Goal: Find specific fact: Find contact information

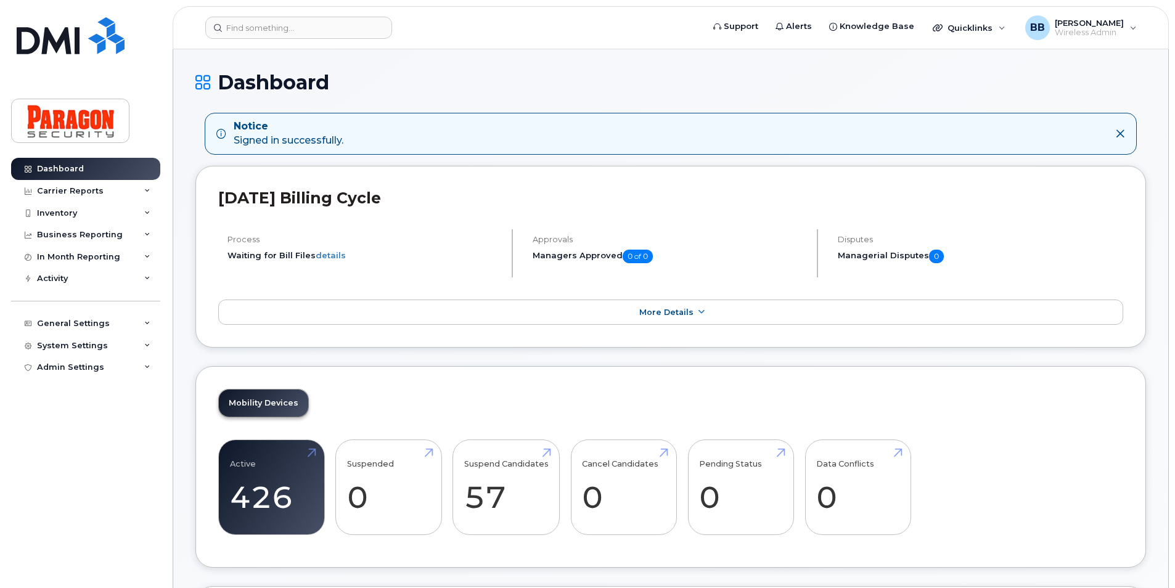
click at [771, 81] on h1 "Dashboard" at bounding box center [670, 82] width 950 height 22
click at [57, 208] on div "Inventory" at bounding box center [57, 213] width 40 height 10
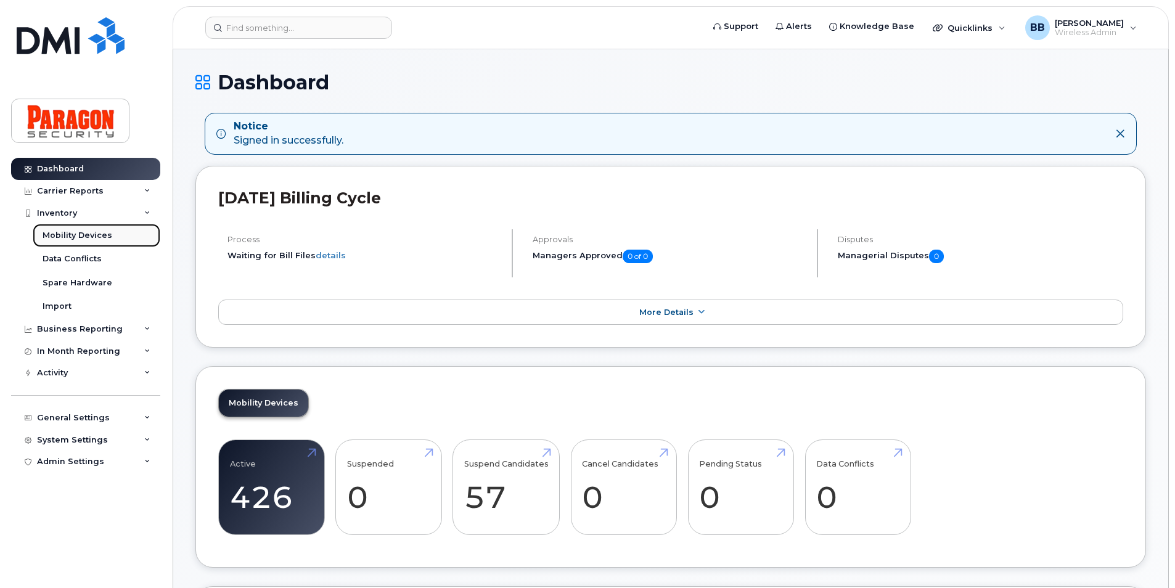
click at [67, 235] on div "Mobility Devices" at bounding box center [78, 235] width 70 height 11
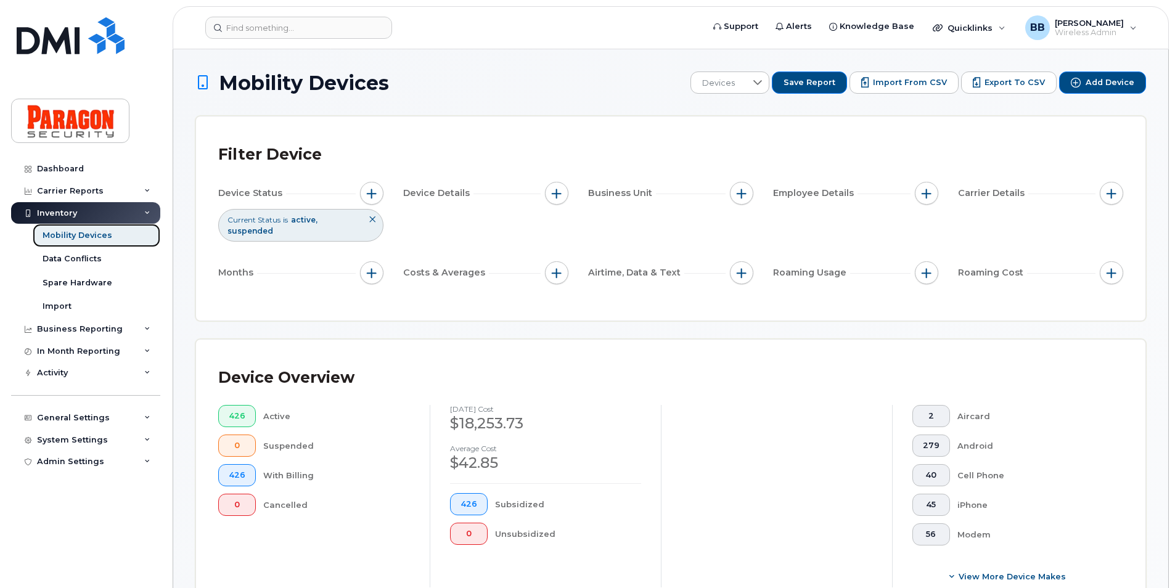
click at [79, 234] on div "Mobility Devices" at bounding box center [78, 235] width 70 height 11
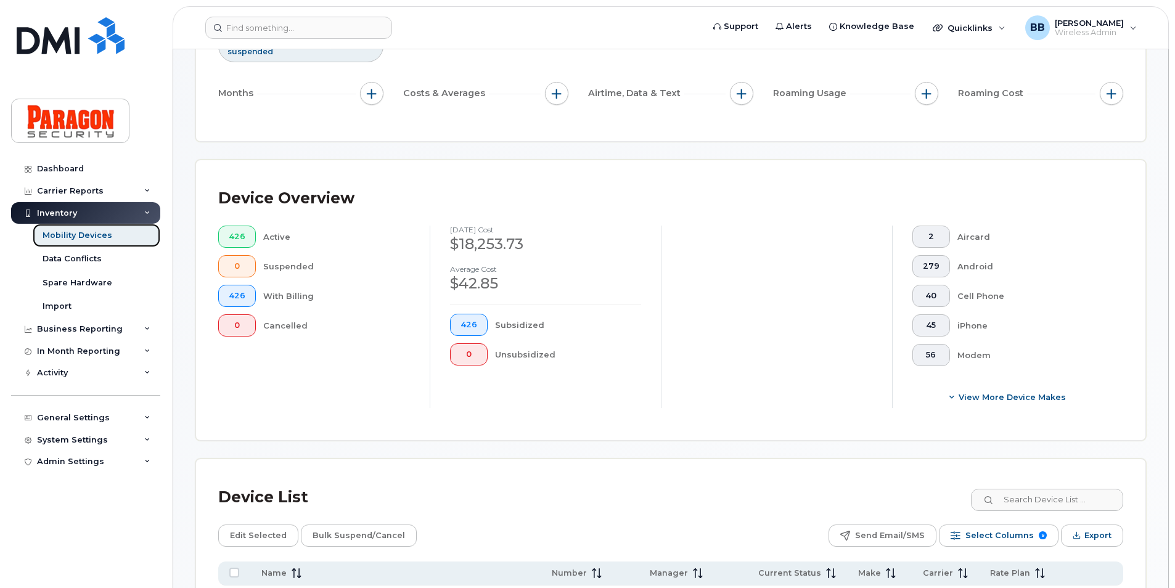
scroll to position [185, 0]
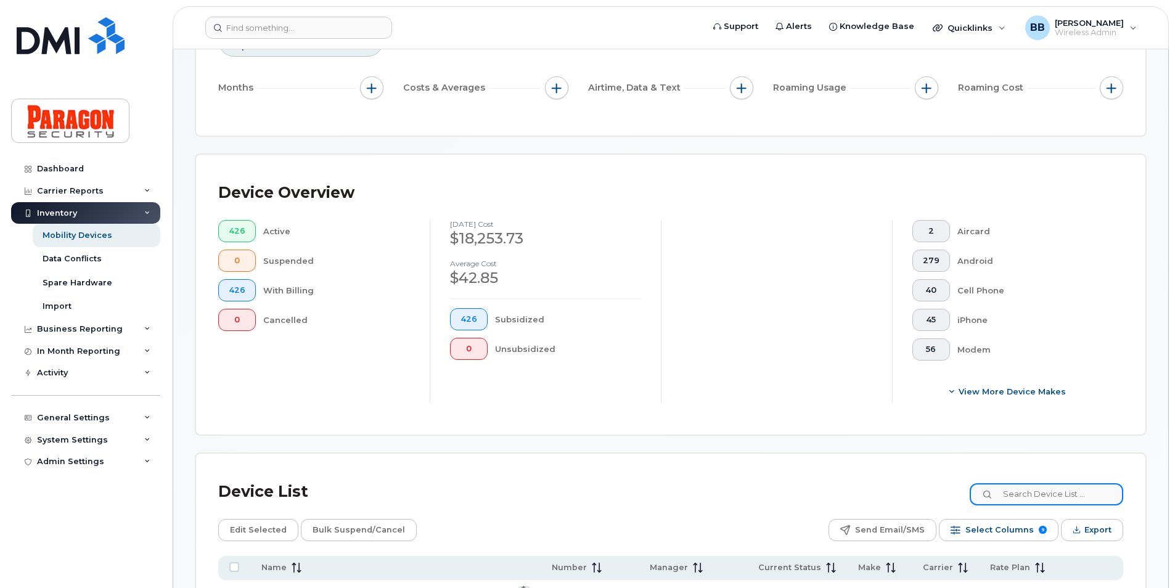
click at [1032, 496] on input at bounding box center [1046, 494] width 153 height 22
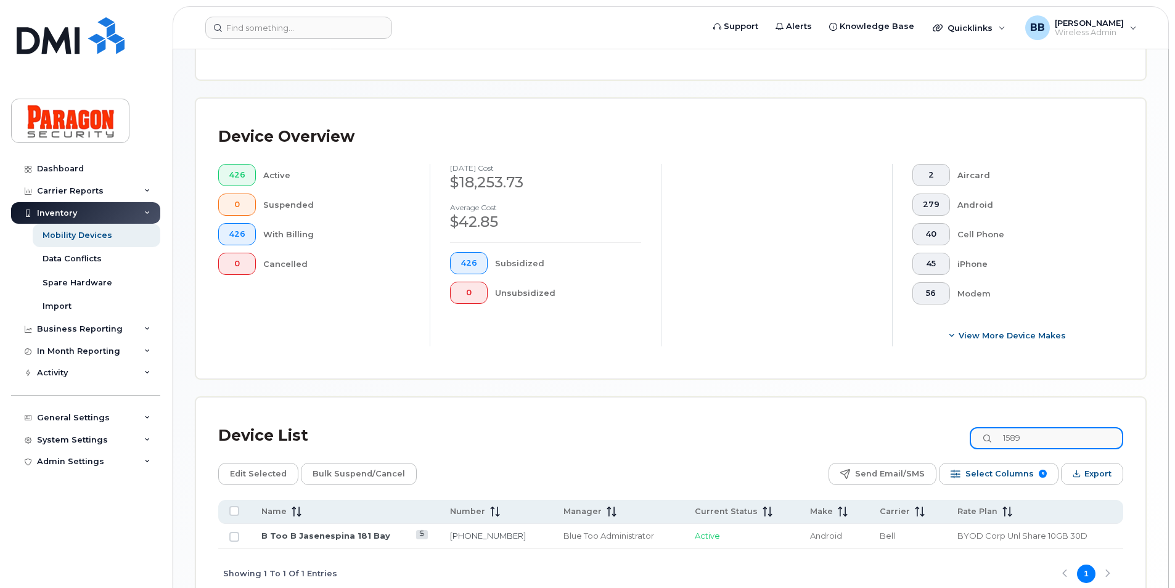
scroll to position [314, 0]
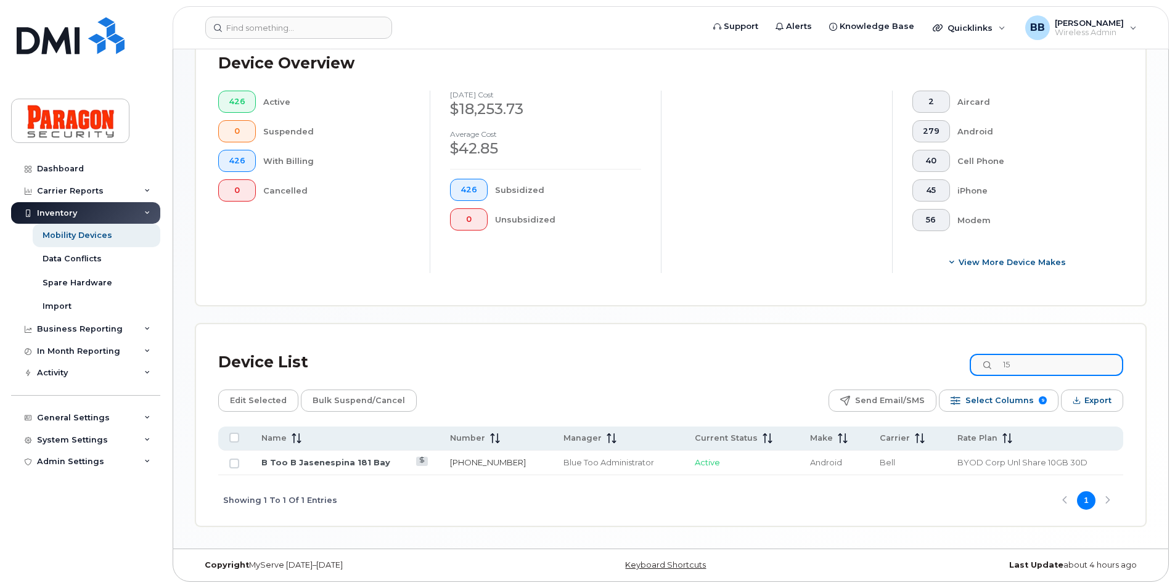
type input "1"
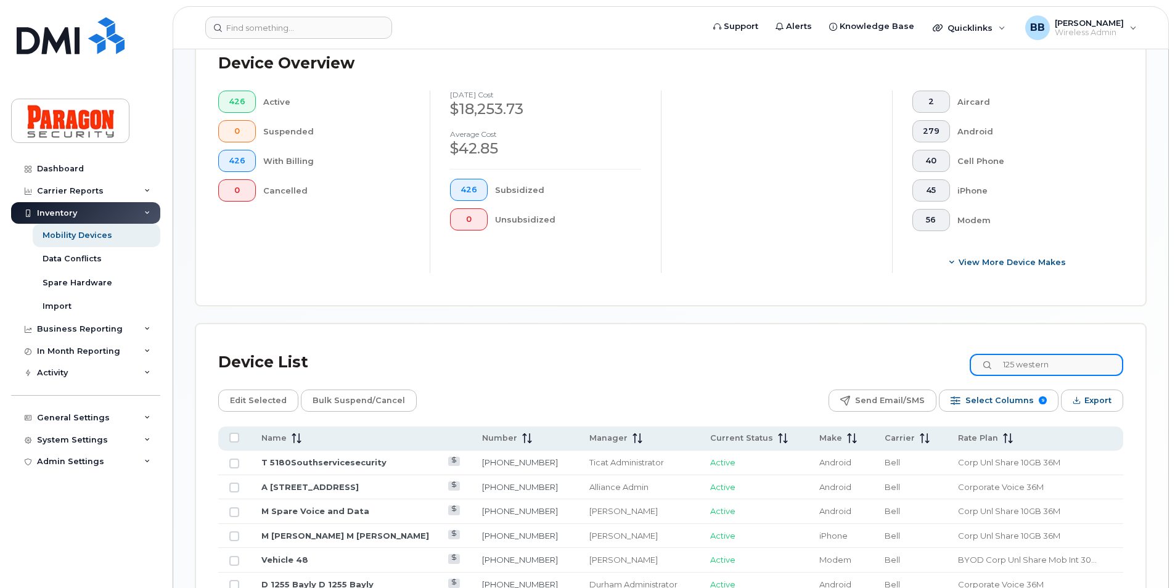
type input "125 western"
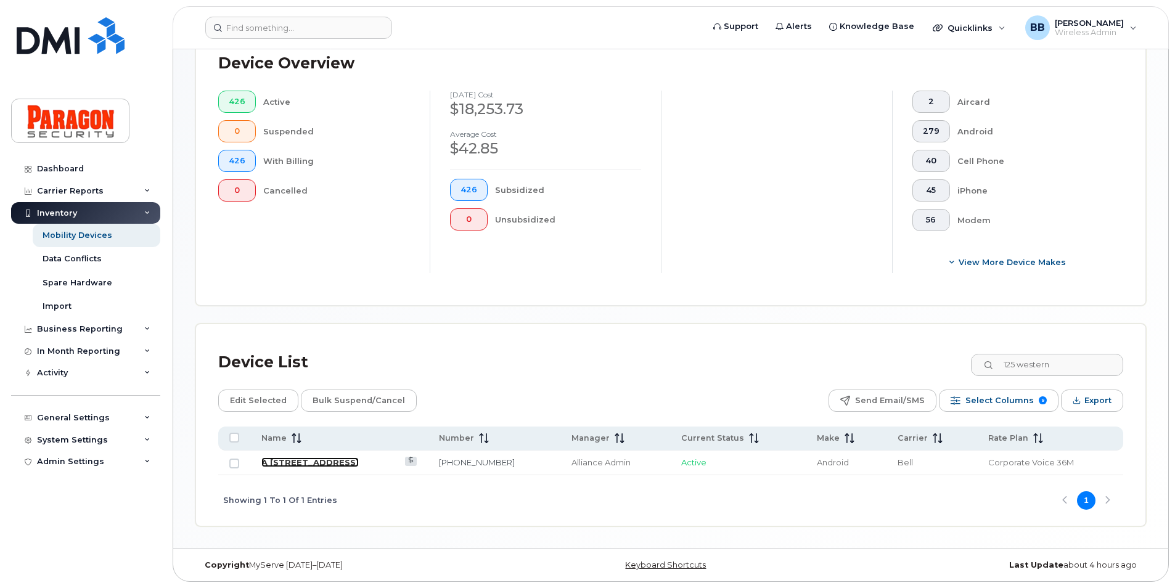
click at [335, 461] on link "A [STREET_ADDRESS]" at bounding box center [309, 462] width 97 height 10
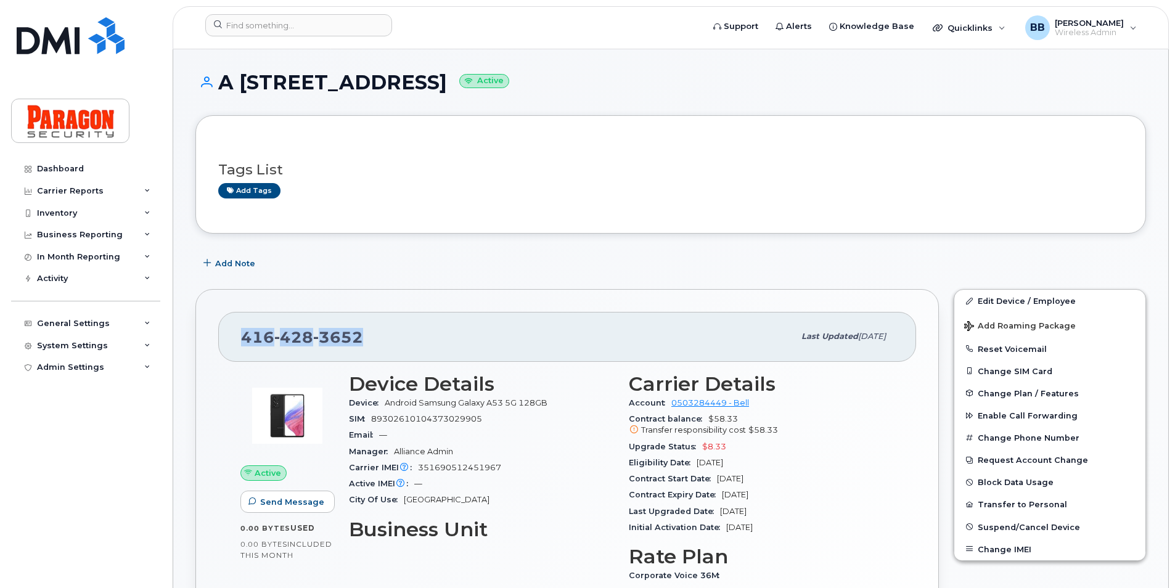
drag, startPoint x: 245, startPoint y: 336, endPoint x: 359, endPoint y: 341, distance: 113.5
click at [359, 341] on span "[PHONE_NUMBER]" at bounding box center [302, 337] width 122 height 18
drag, startPoint x: 359, startPoint y: 341, endPoint x: 353, endPoint y: 338, distance: 6.7
copy span "[PHONE_NUMBER]"
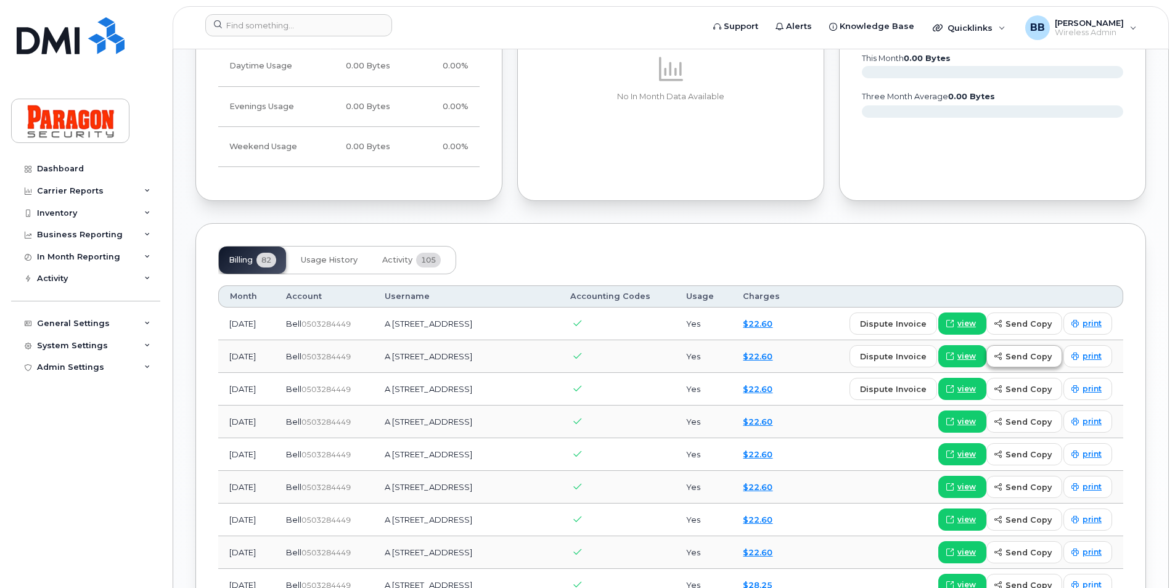
scroll to position [740, 0]
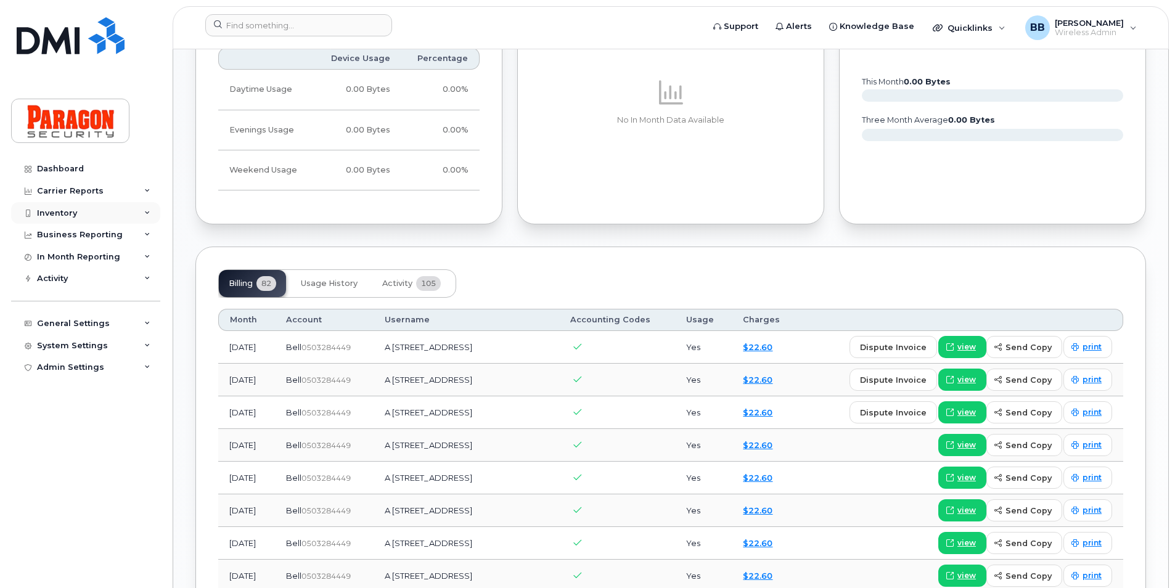
click at [39, 214] on div "Inventory" at bounding box center [57, 213] width 40 height 10
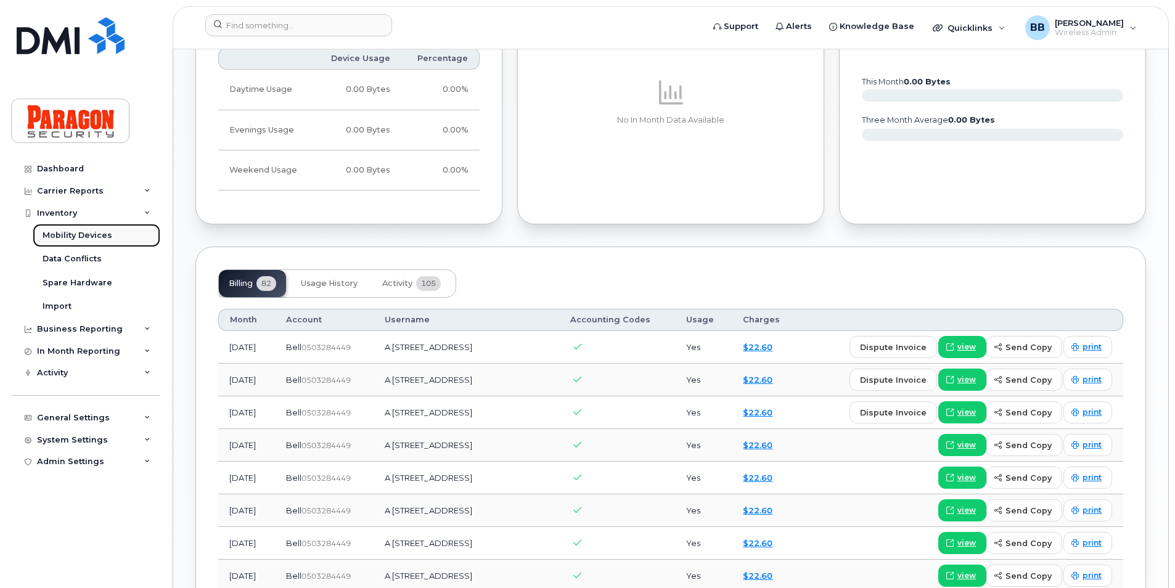
click at [102, 234] on div "Mobility Devices" at bounding box center [78, 235] width 70 height 11
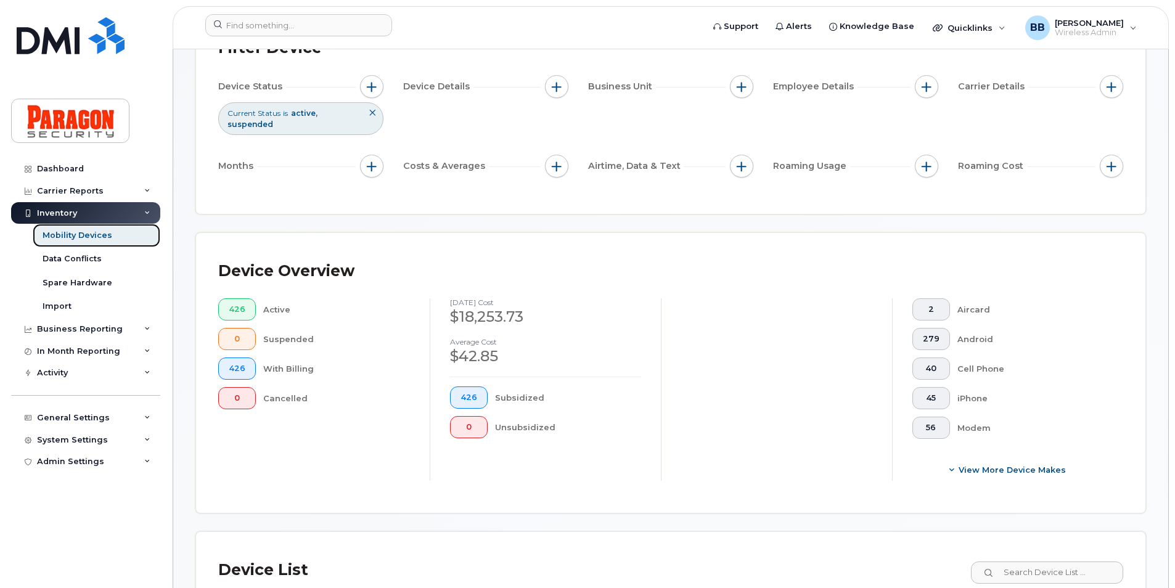
scroll to position [247, 0]
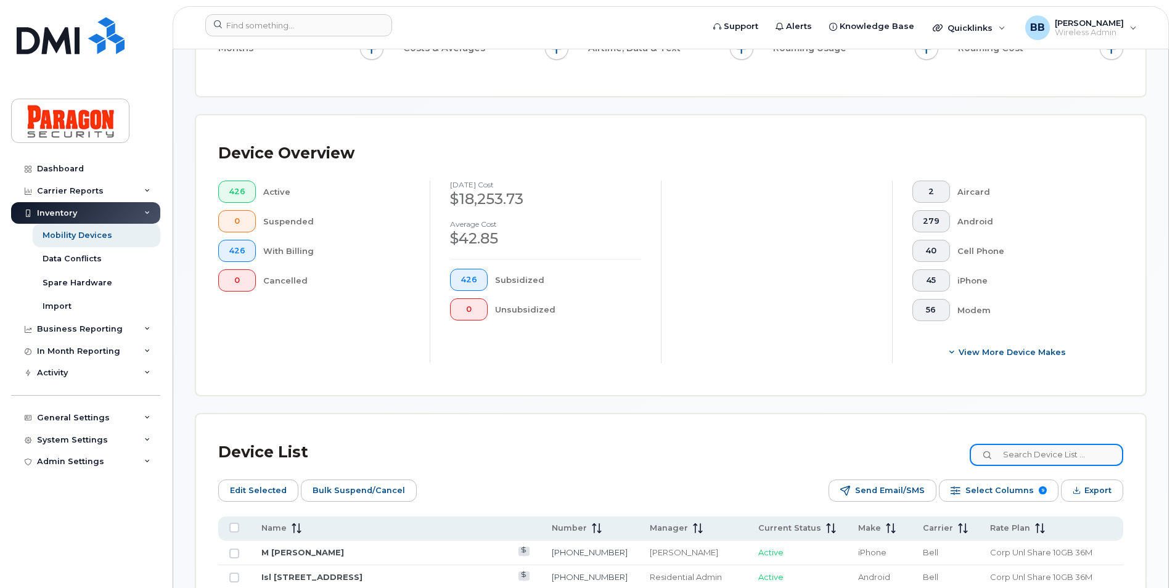
click at [1086, 454] on input at bounding box center [1046, 455] width 153 height 22
type input "6703"
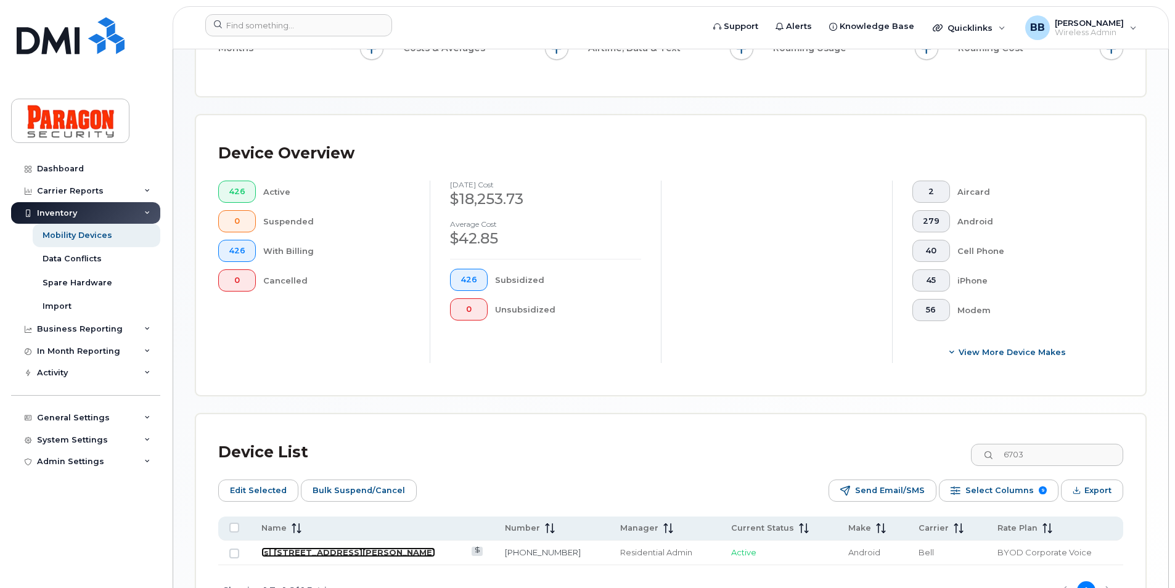
click at [273, 551] on link "Isl [STREET_ADDRESS][PERSON_NAME]" at bounding box center [348, 552] width 174 height 10
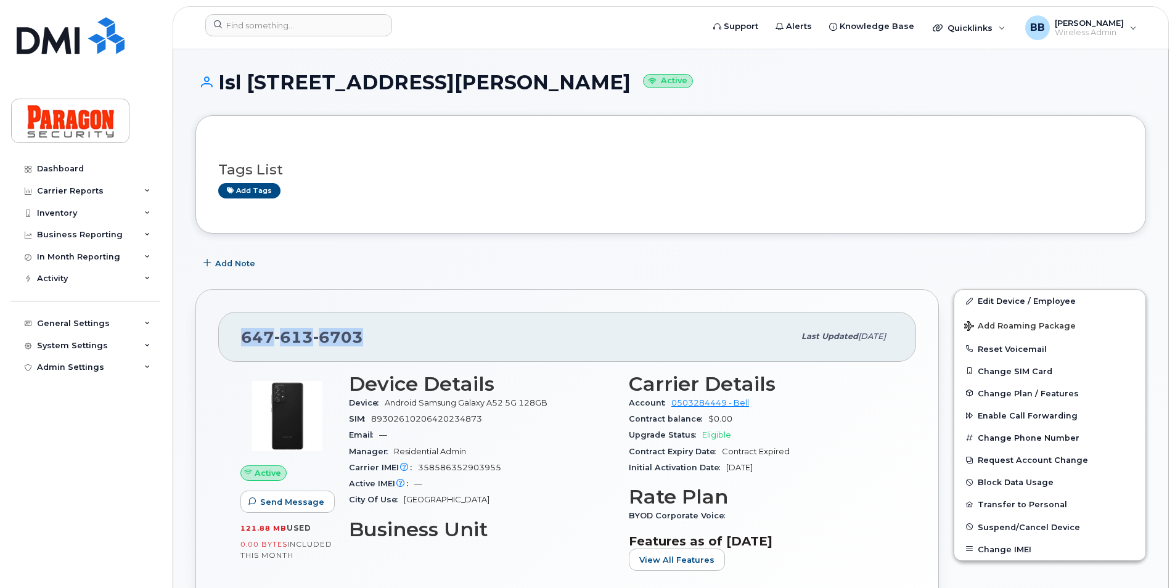
drag, startPoint x: 243, startPoint y: 337, endPoint x: 379, endPoint y: 303, distance: 139.6
click at [380, 303] on div "647 613 6703 Last updated Dec 27, 2024 Active Send Message 121.88 MB  used 0.00…" at bounding box center [566, 474] width 743 height 370
drag, startPoint x: 379, startPoint y: 303, endPoint x: 333, endPoint y: 337, distance: 56.5
copy span "647 613 6703"
click at [48, 211] on div "Inventory" at bounding box center [57, 213] width 40 height 10
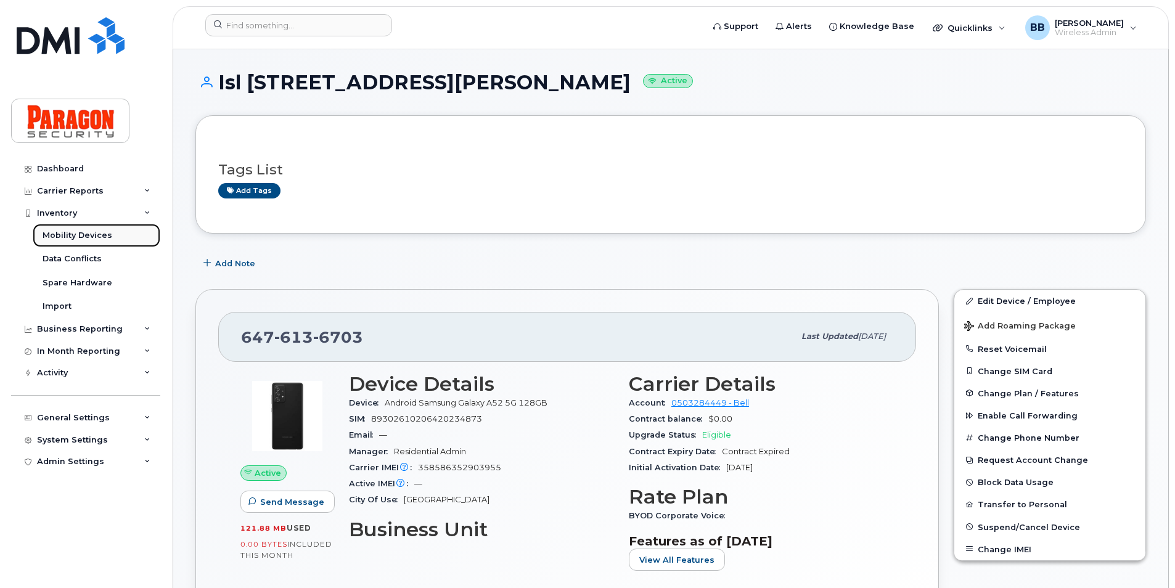
click at [54, 230] on div "Mobility Devices" at bounding box center [78, 235] width 70 height 11
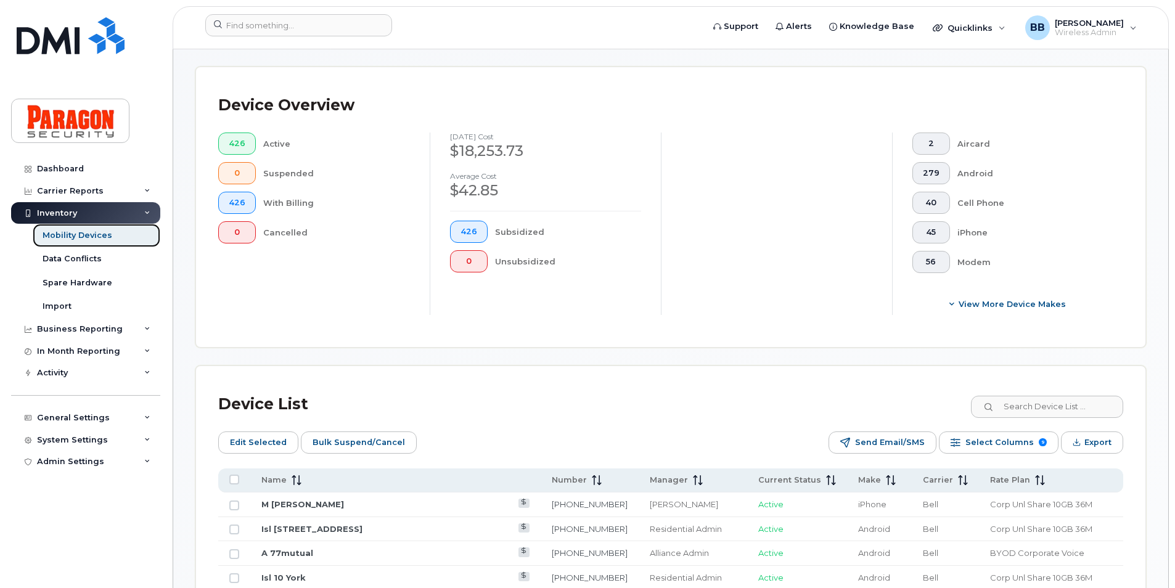
scroll to position [308, 0]
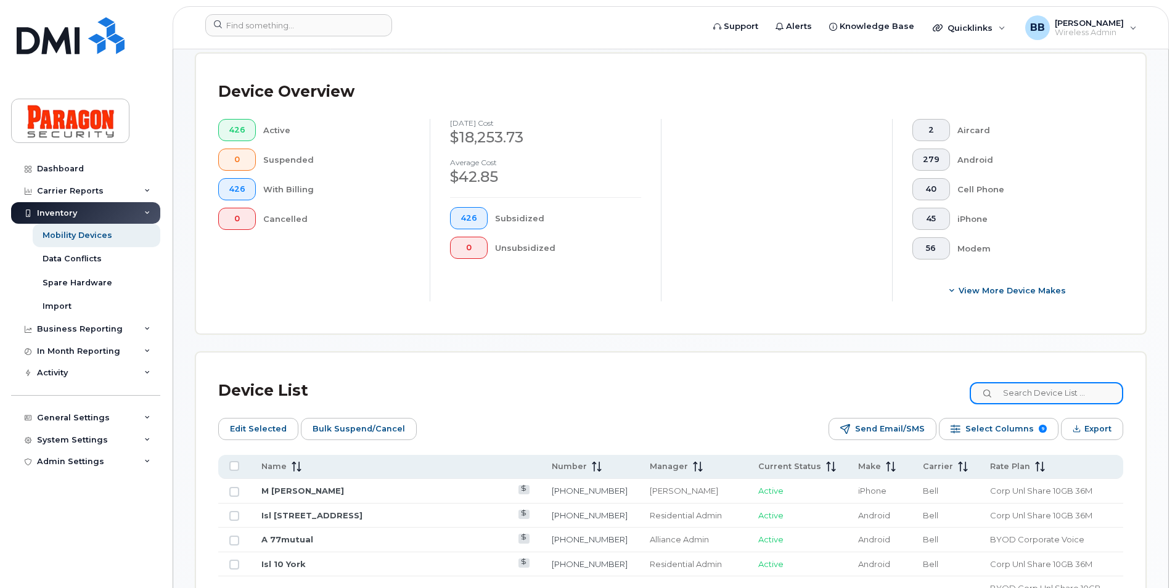
click at [1072, 397] on input at bounding box center [1046, 393] width 153 height 22
type input "3652"
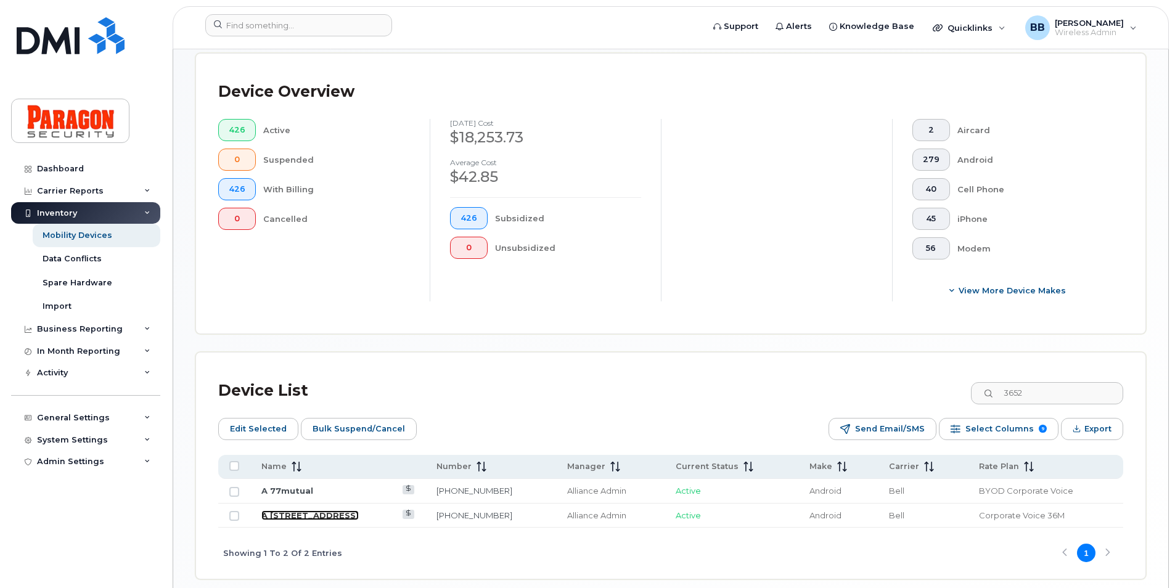
click at [303, 512] on link "A [STREET_ADDRESS]" at bounding box center [309, 515] width 97 height 10
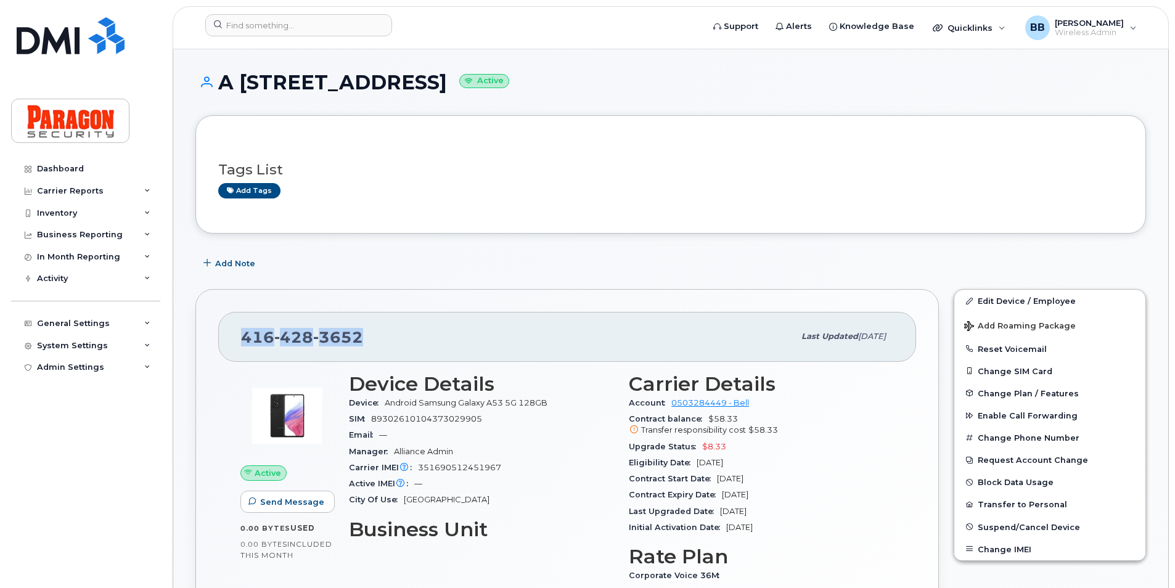
drag, startPoint x: 245, startPoint y: 335, endPoint x: 378, endPoint y: 329, distance: 132.7
click at [378, 329] on div "416 428 3652" at bounding box center [517, 337] width 553 height 26
drag, startPoint x: 378, startPoint y: 329, endPoint x: 350, endPoint y: 329, distance: 27.7
copy span "416 428 3652"
